Goal: Find specific page/section: Find specific page/section

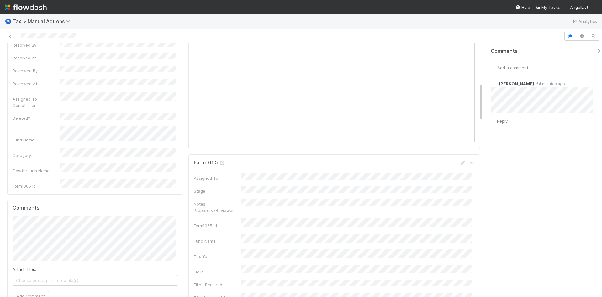
scroll to position [251, 0]
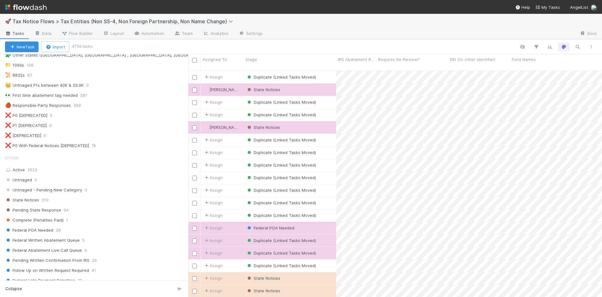
scroll to position [188, 0]
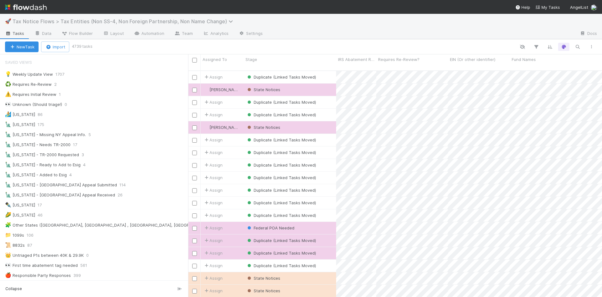
click at [123, 23] on span "Tax Notice Flows > Tax Entities (Non SS-4, Non Foreign Partnership, Non Name Ch…" at bounding box center [125, 21] width 224 height 6
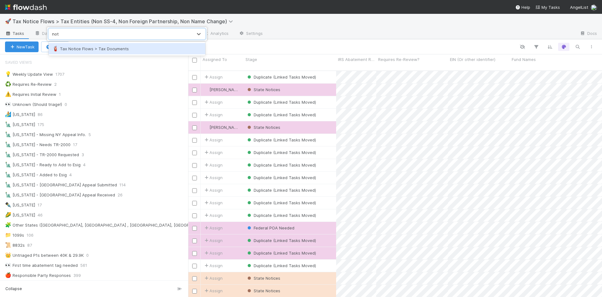
type input "noti"
click at [103, 50] on div "🧯 Tax Notice Flows > Tax Documents" at bounding box center [126, 48] width 149 height 6
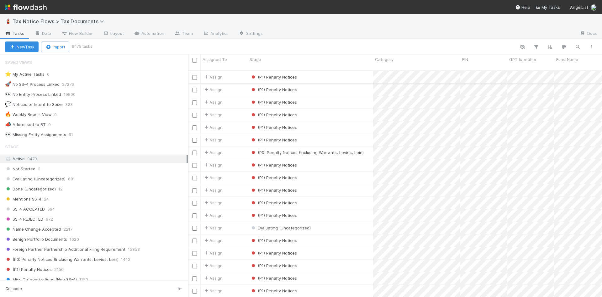
click at [307, 71] on div "(P1) Penalty Notices" at bounding box center [311, 77] width 126 height 12
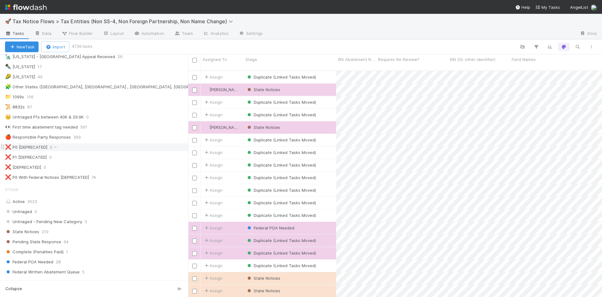
scroll to position [188, 0]
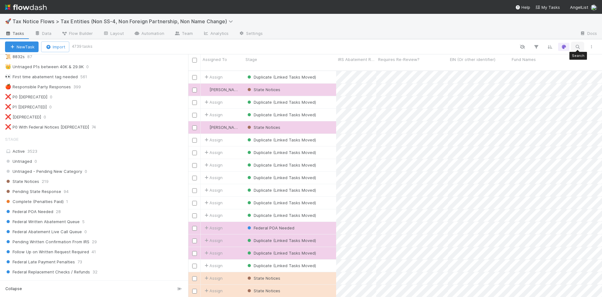
click at [579, 48] on icon "button" at bounding box center [578, 47] width 6 height 6
click at [524, 37] on input at bounding box center [545, 37] width 63 height 8
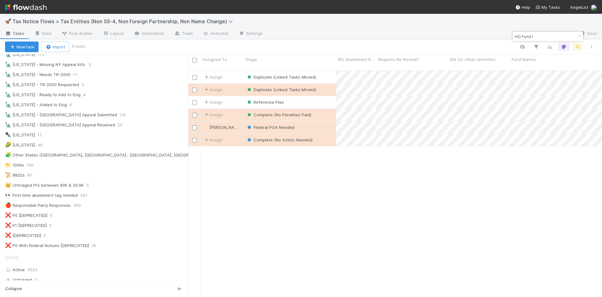
scroll to position [66, 0]
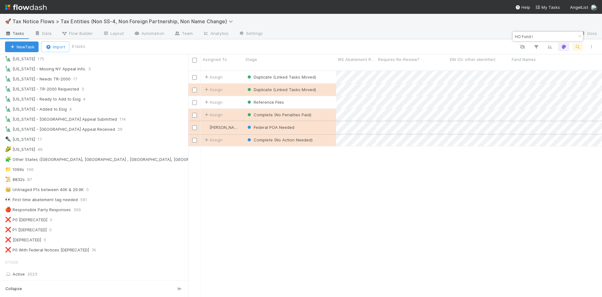
type input "HO Fund I"
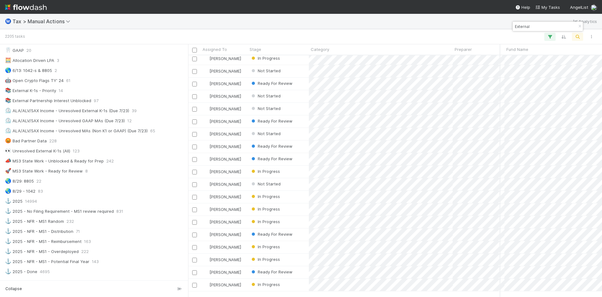
scroll to position [220, 114]
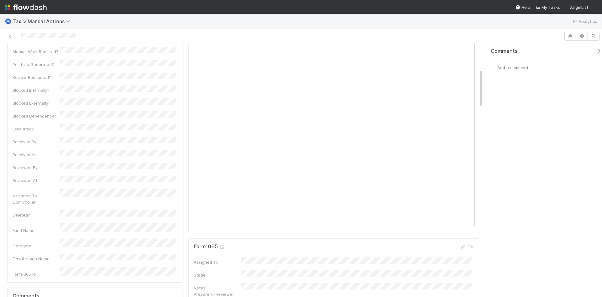
scroll to position [164, 0]
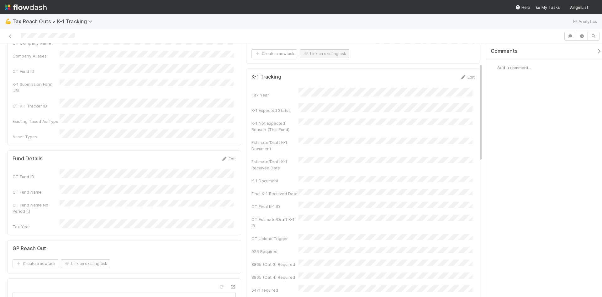
scroll to position [31, 0]
